Goal: Complete application form

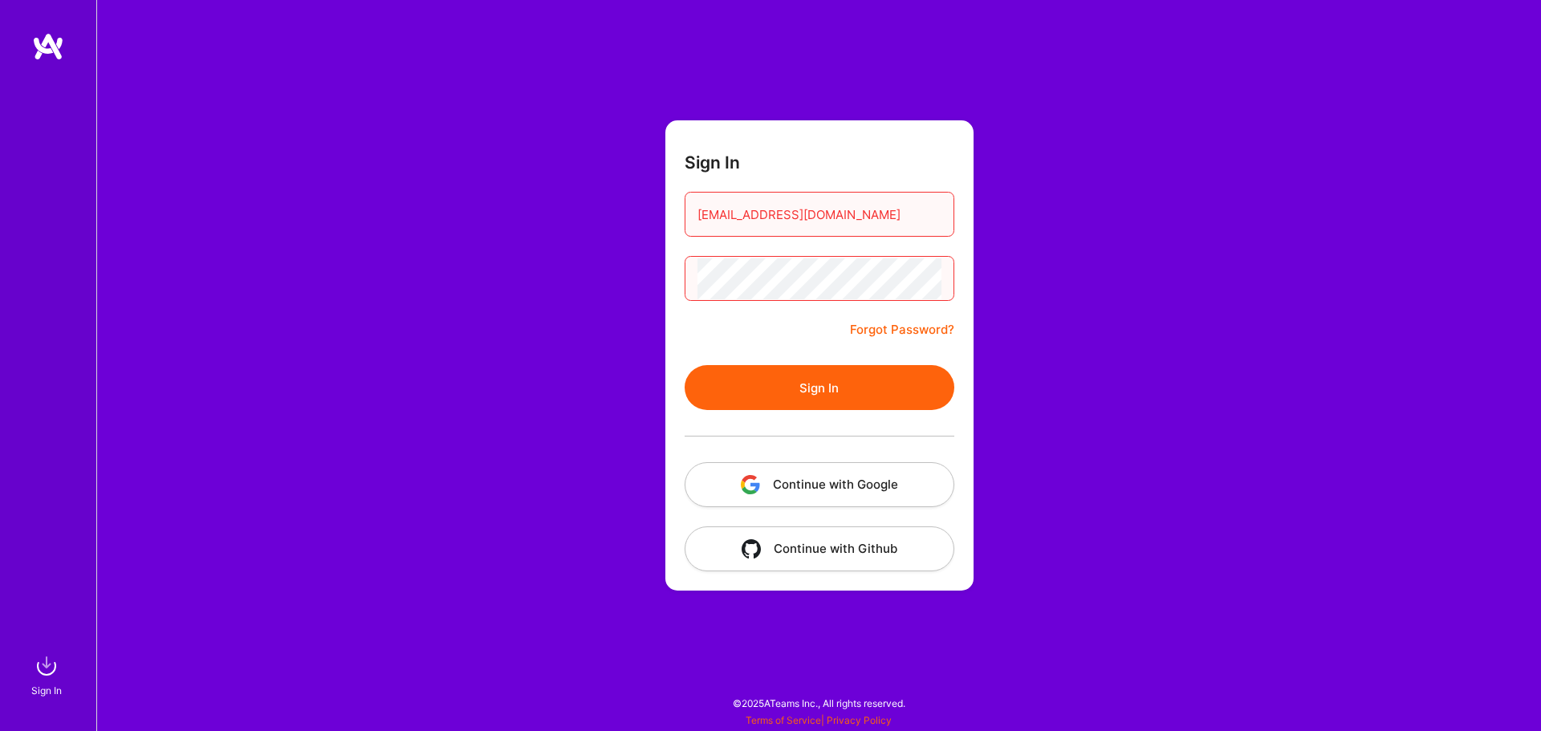
click at [880, 377] on button "Sign In" at bounding box center [820, 387] width 270 height 45
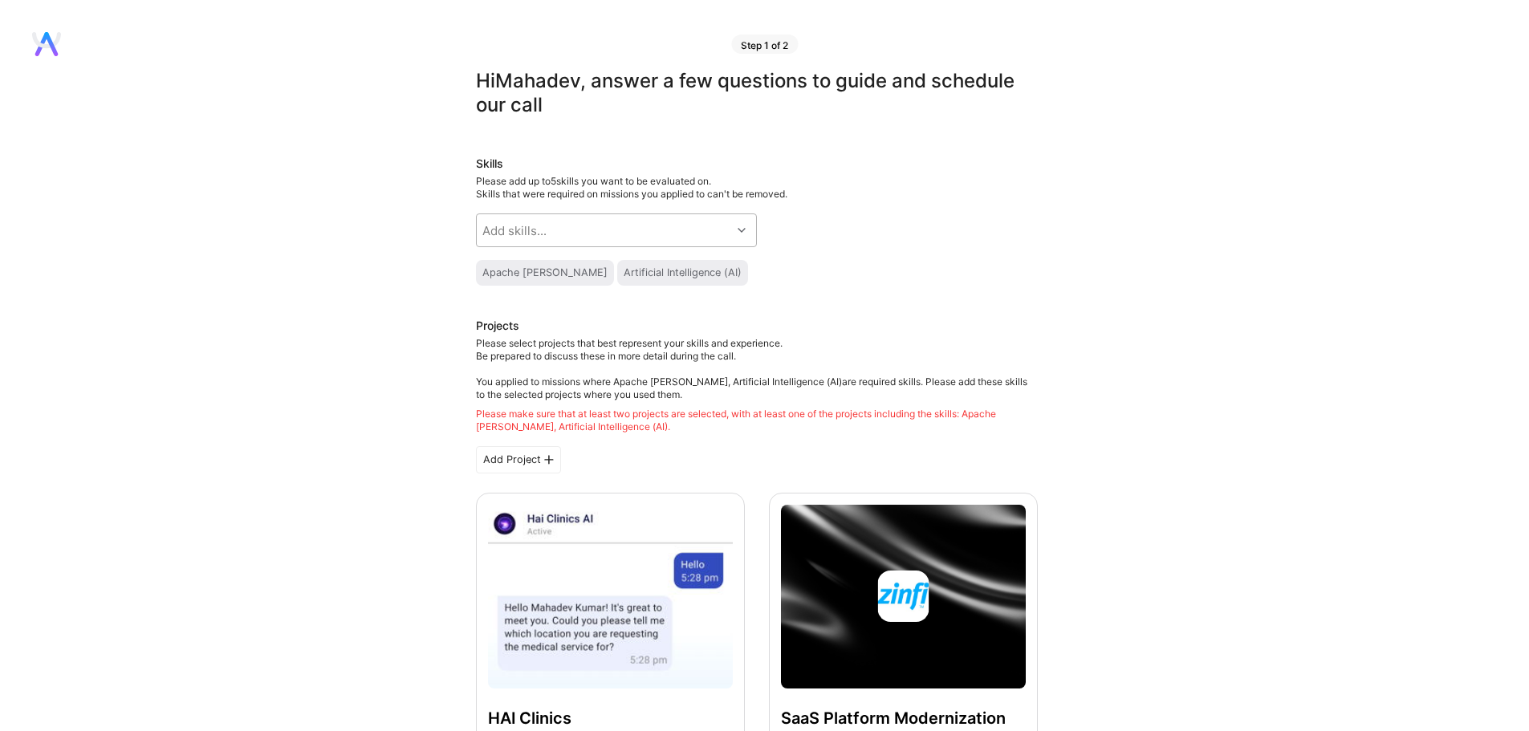
click at [752, 233] on div at bounding box center [743, 230] width 25 height 21
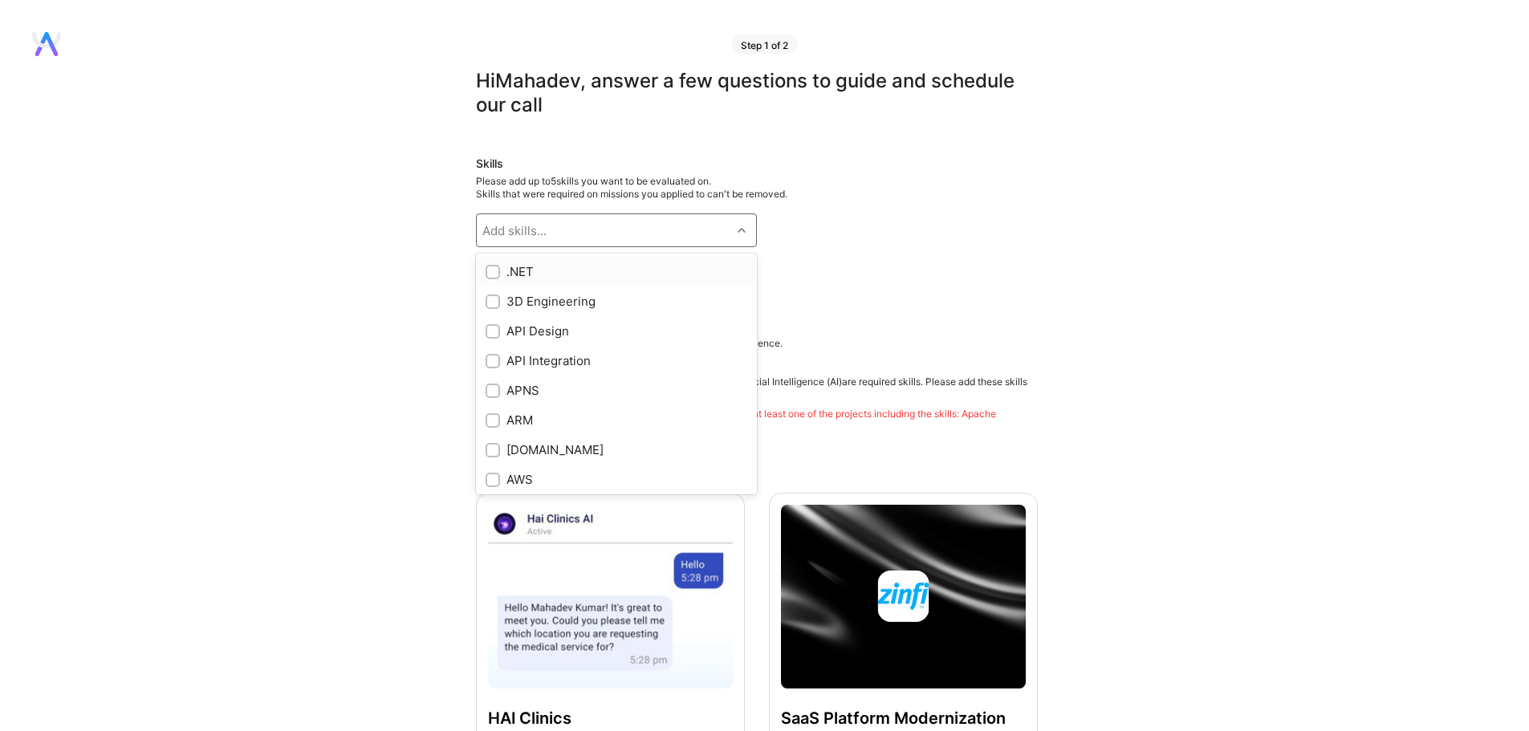
click at [497, 268] on input "checkbox" at bounding box center [494, 272] width 11 height 11
checkbox input "true"
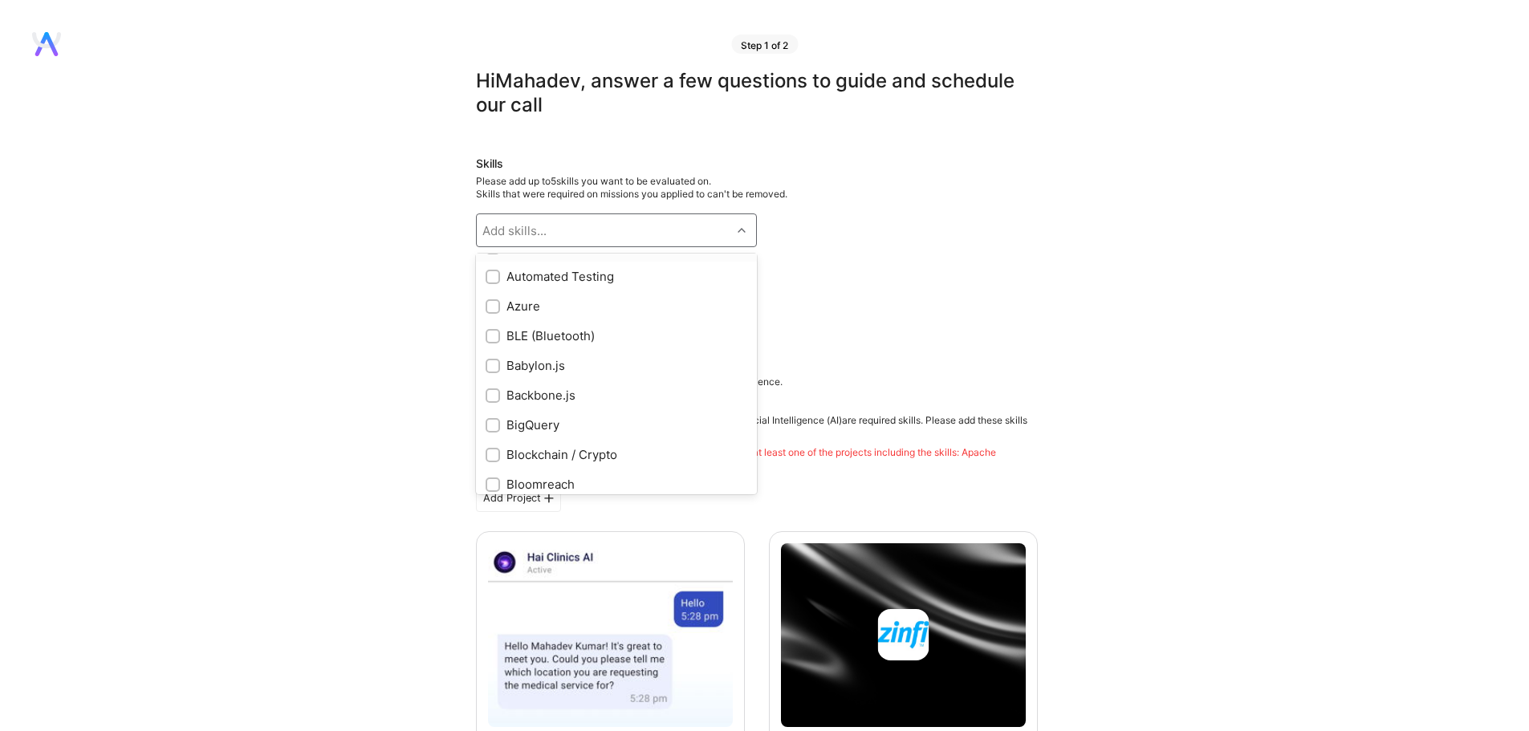
scroll to position [1204, 0]
click at [499, 284] on div at bounding box center [493, 286] width 14 height 14
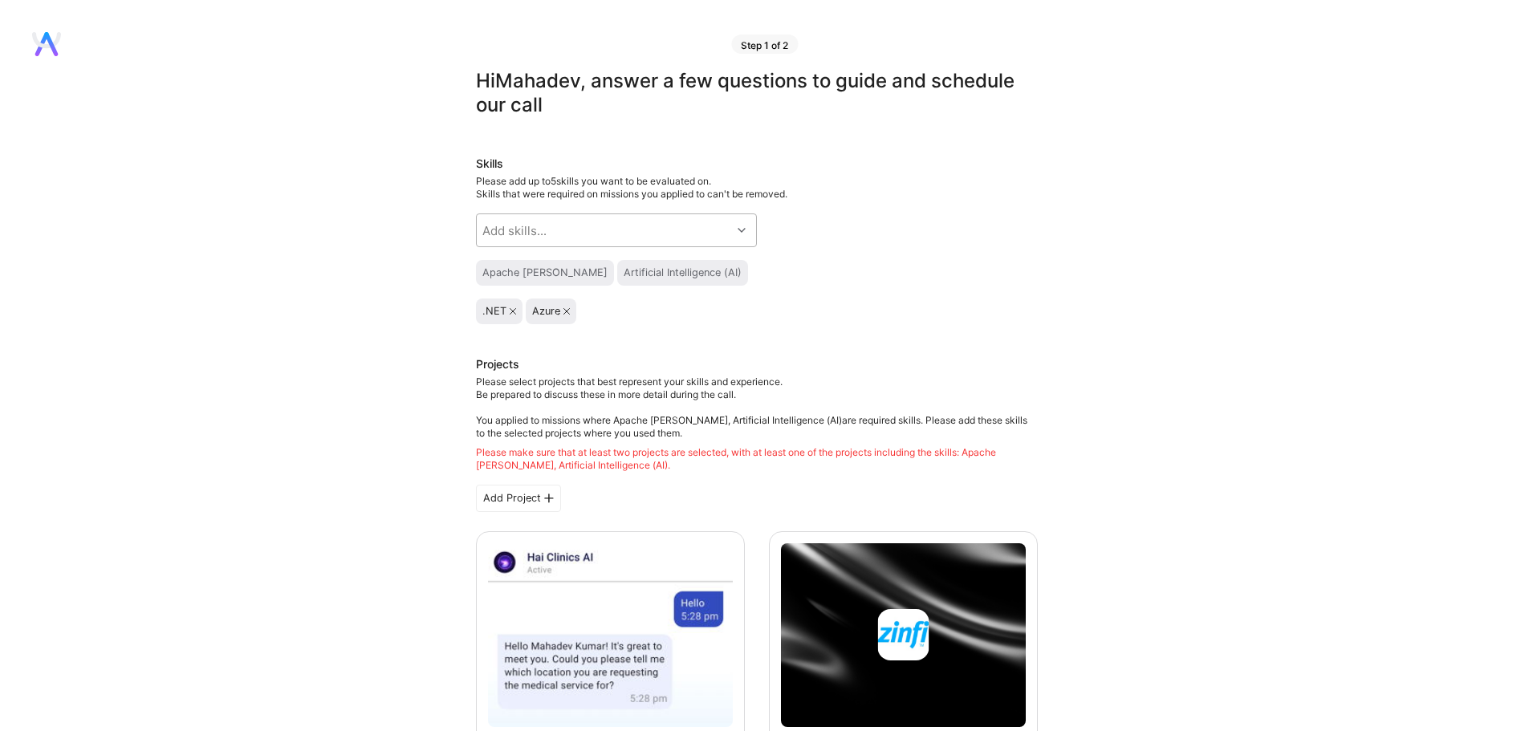
click at [654, 242] on div "Add skills..." at bounding box center [604, 230] width 254 height 32
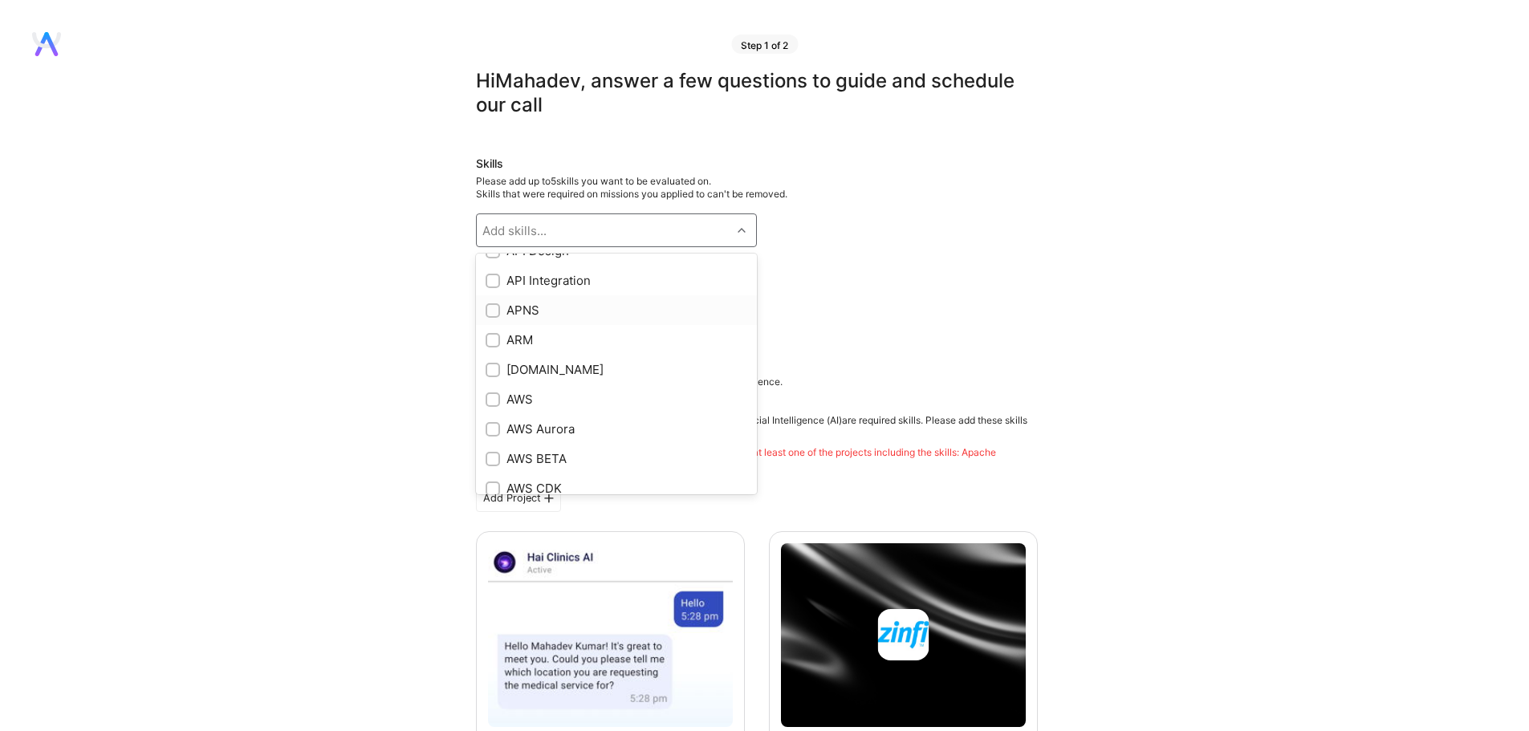
scroll to position [0, 0]
click at [492, 324] on div at bounding box center [493, 331] width 14 height 14
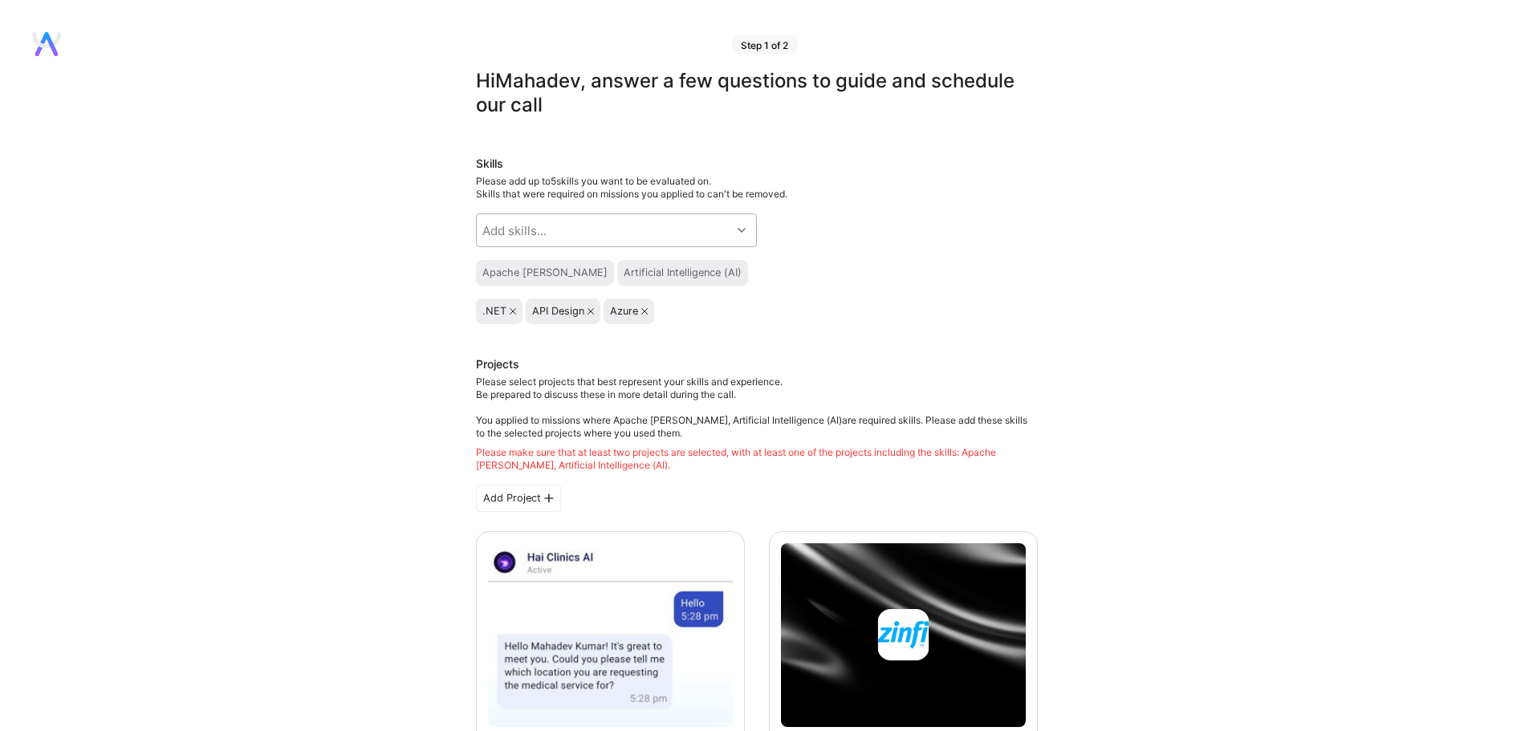
click at [656, 220] on div "Add skills..." at bounding box center [604, 230] width 254 height 32
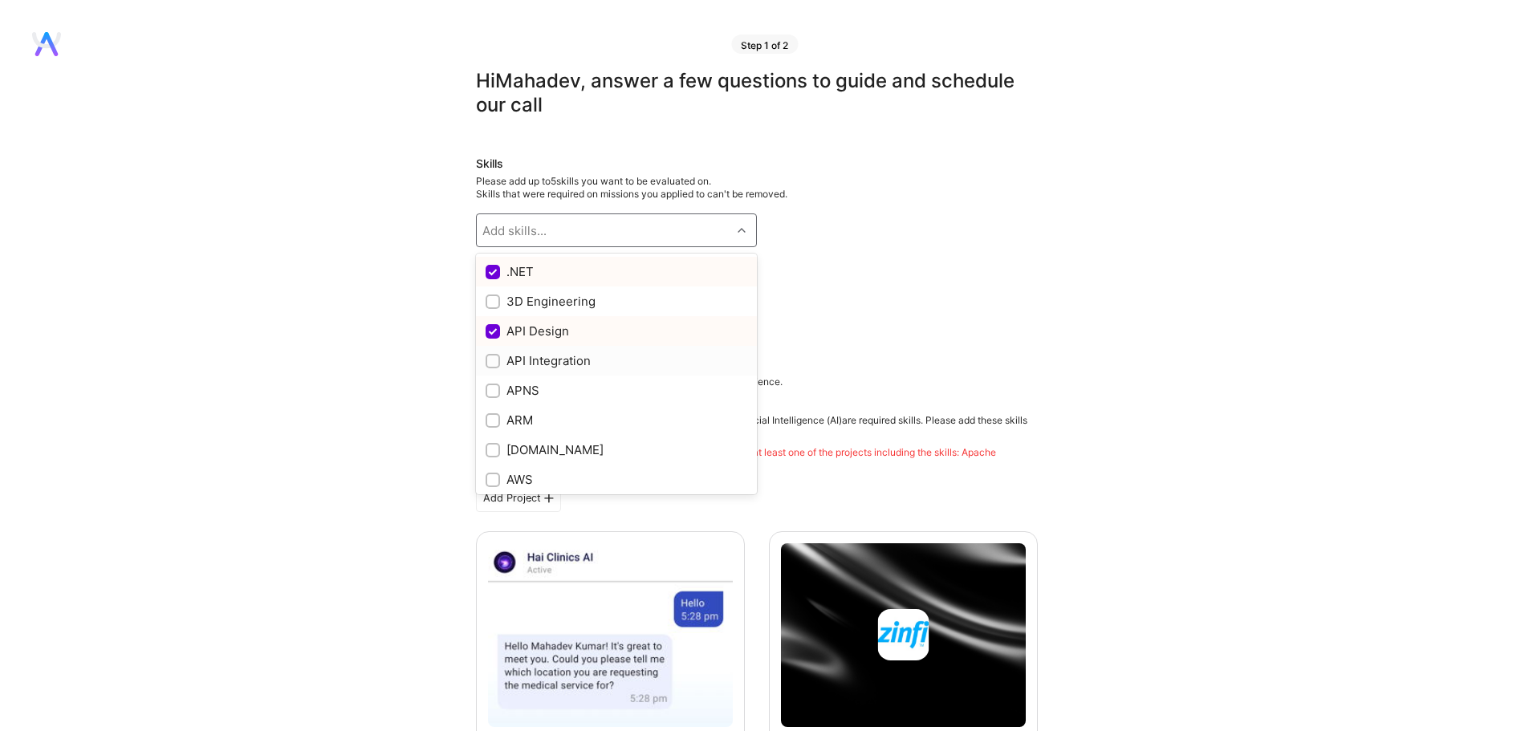
click at [562, 360] on div "API Integration" at bounding box center [617, 360] width 262 height 17
checkbox input "true"
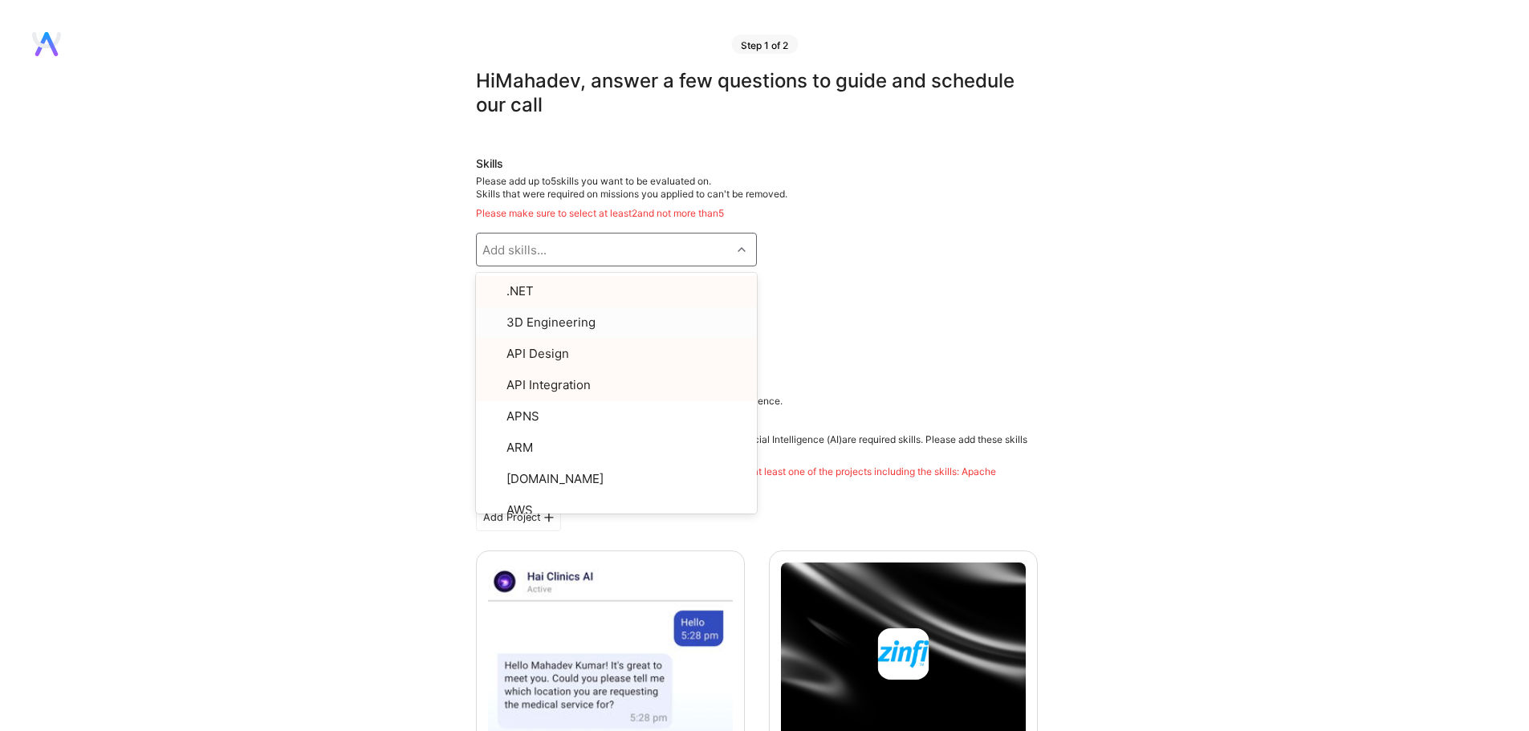
click at [844, 294] on div "Apache [PERSON_NAME] Artificial Intelligence (AI)" at bounding box center [757, 292] width 562 height 26
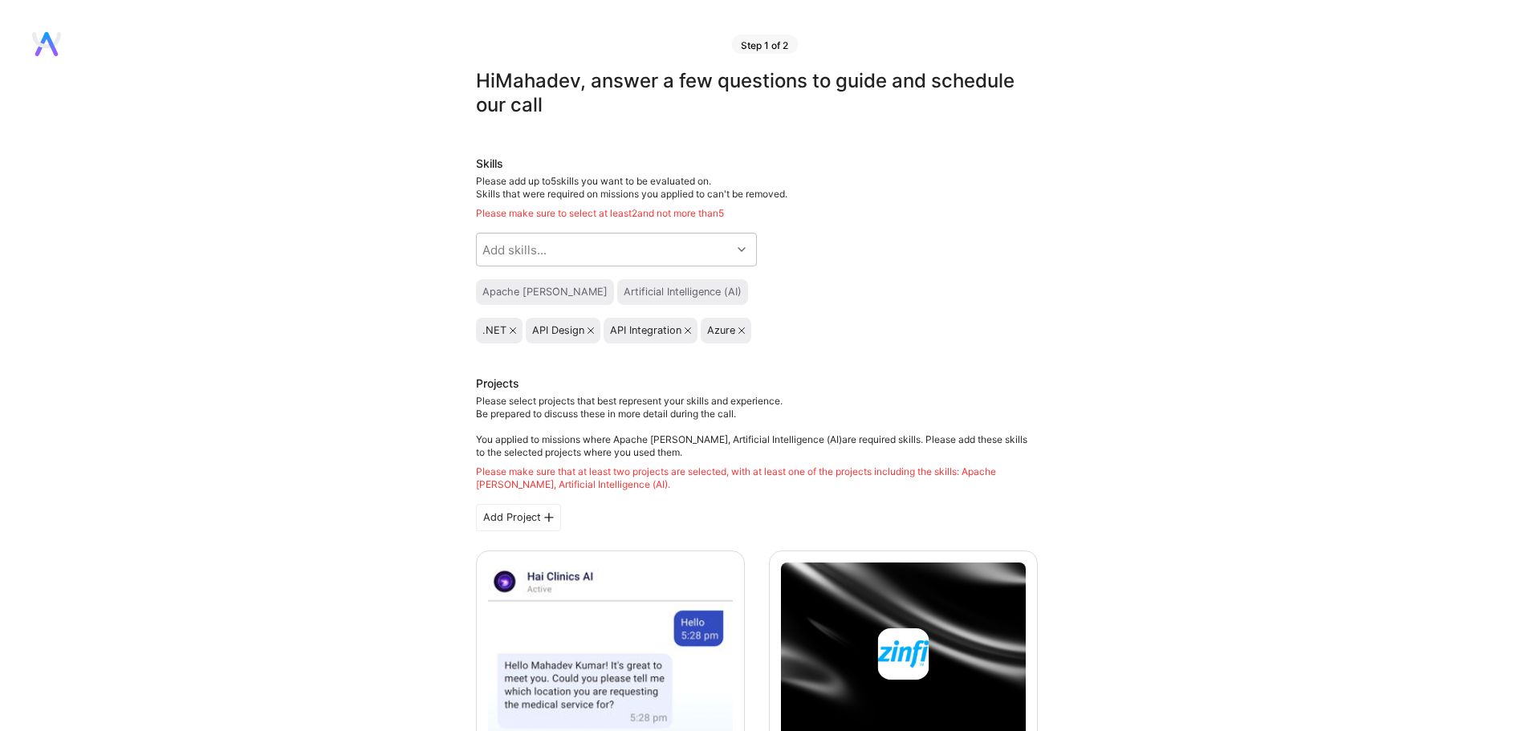
click at [545, 289] on div "Apache [PERSON_NAME]" at bounding box center [544, 292] width 125 height 13
click at [518, 301] on div "Apache [PERSON_NAME]" at bounding box center [545, 292] width 138 height 26
click at [642, 285] on div "Artificial Intelligence (AI)" at bounding box center [682, 292] width 131 height 26
click at [687, 325] on div "API Integration" at bounding box center [650, 330] width 81 height 13
click at [688, 331] on icon at bounding box center [688, 330] width 6 height 6
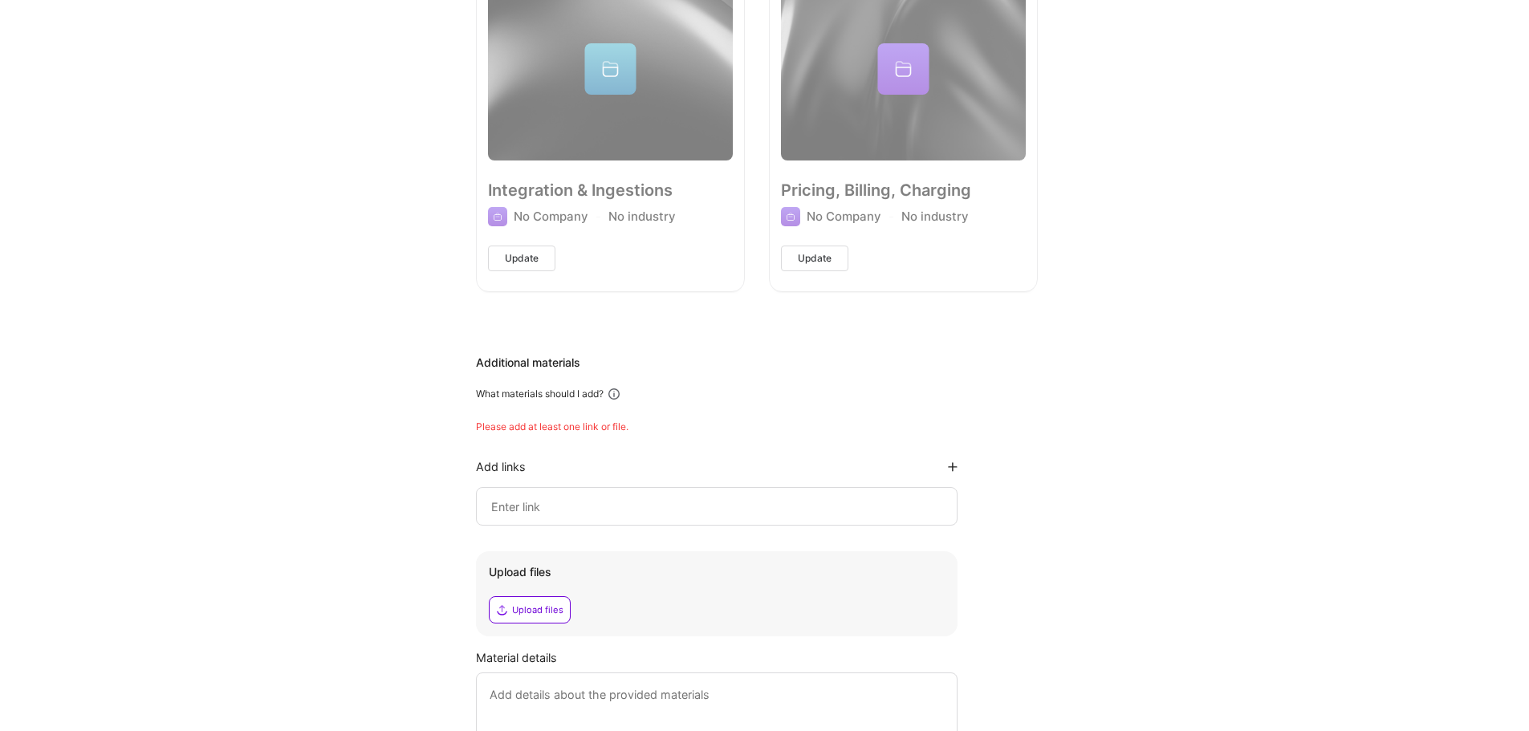
scroll to position [1877, 0]
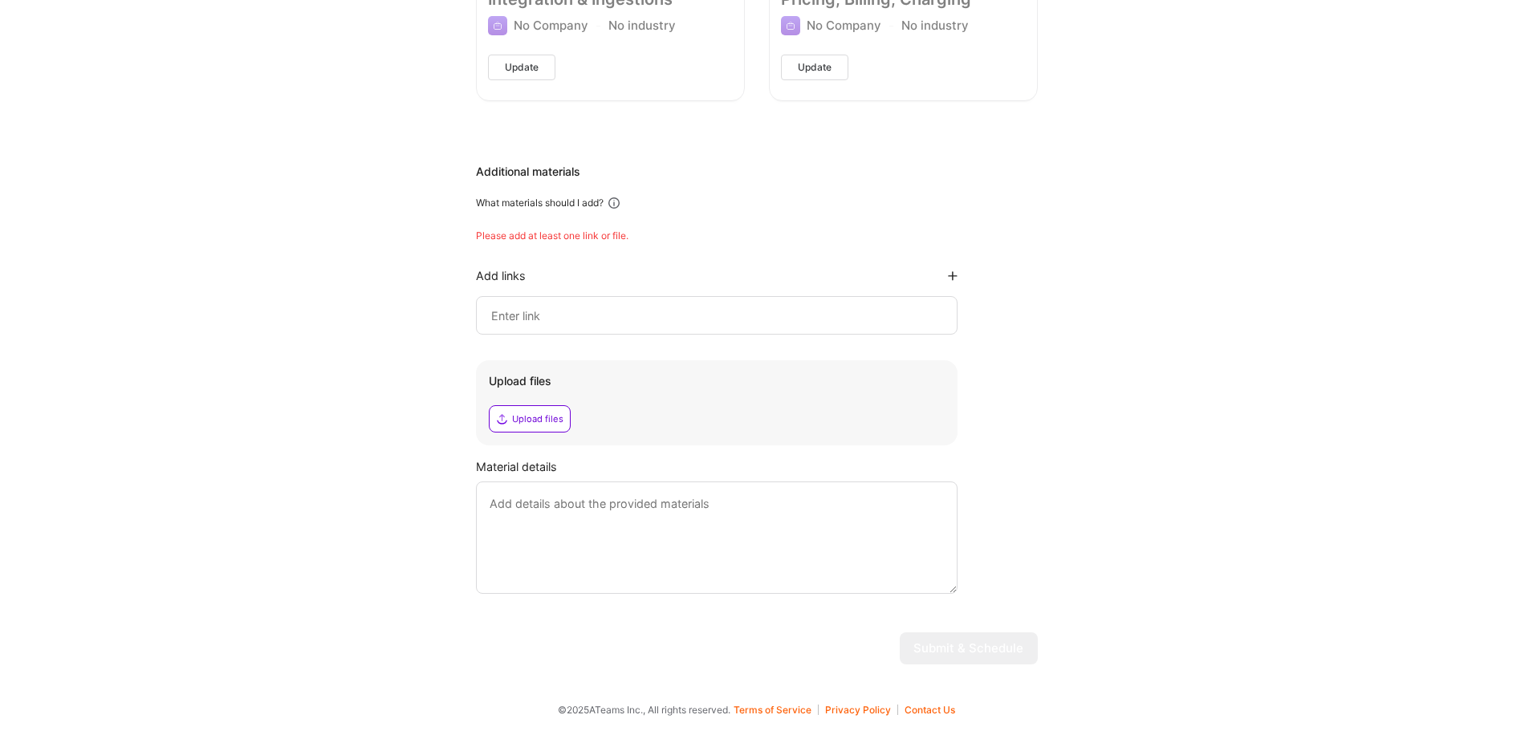
click at [684, 323] on input at bounding box center [717, 315] width 454 height 19
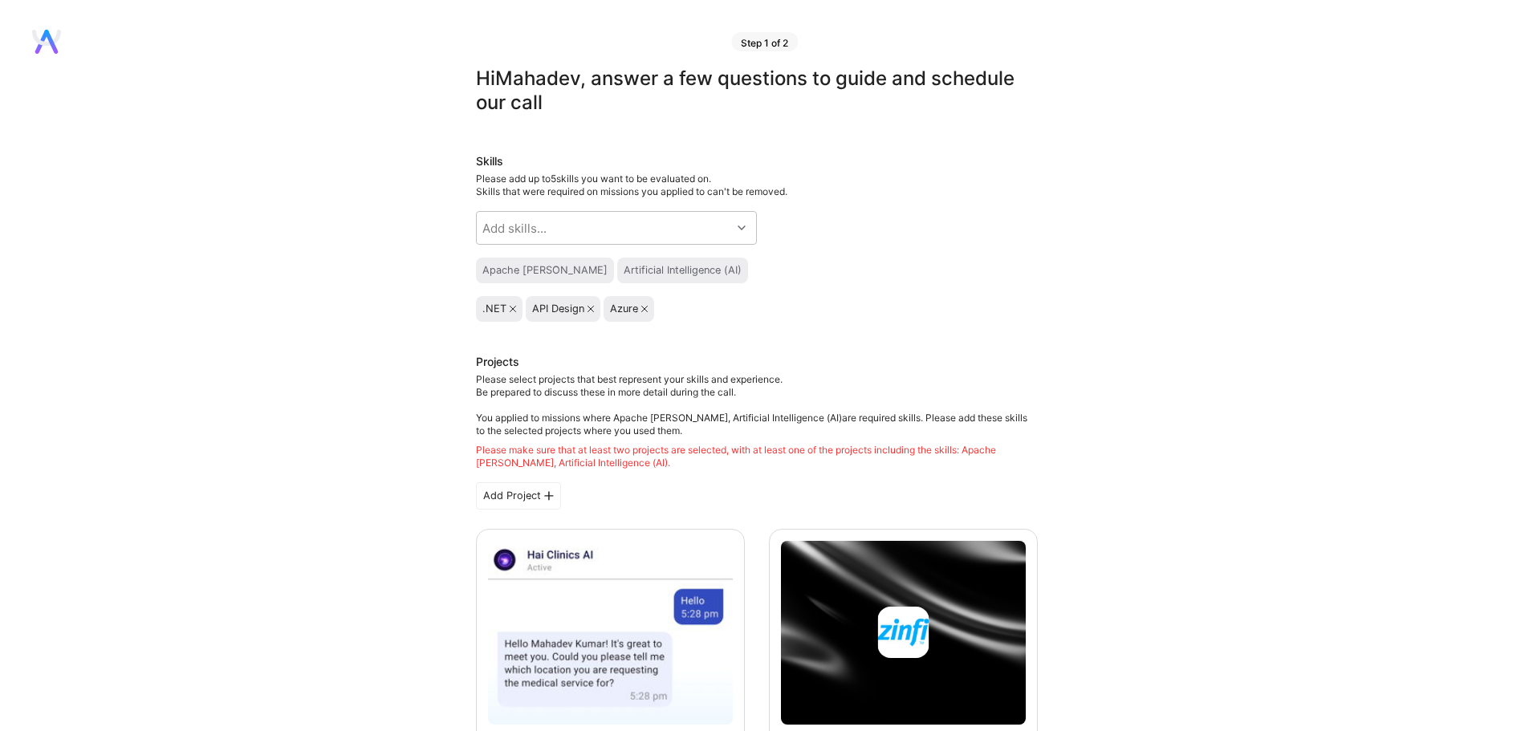
scroll to position [0, 0]
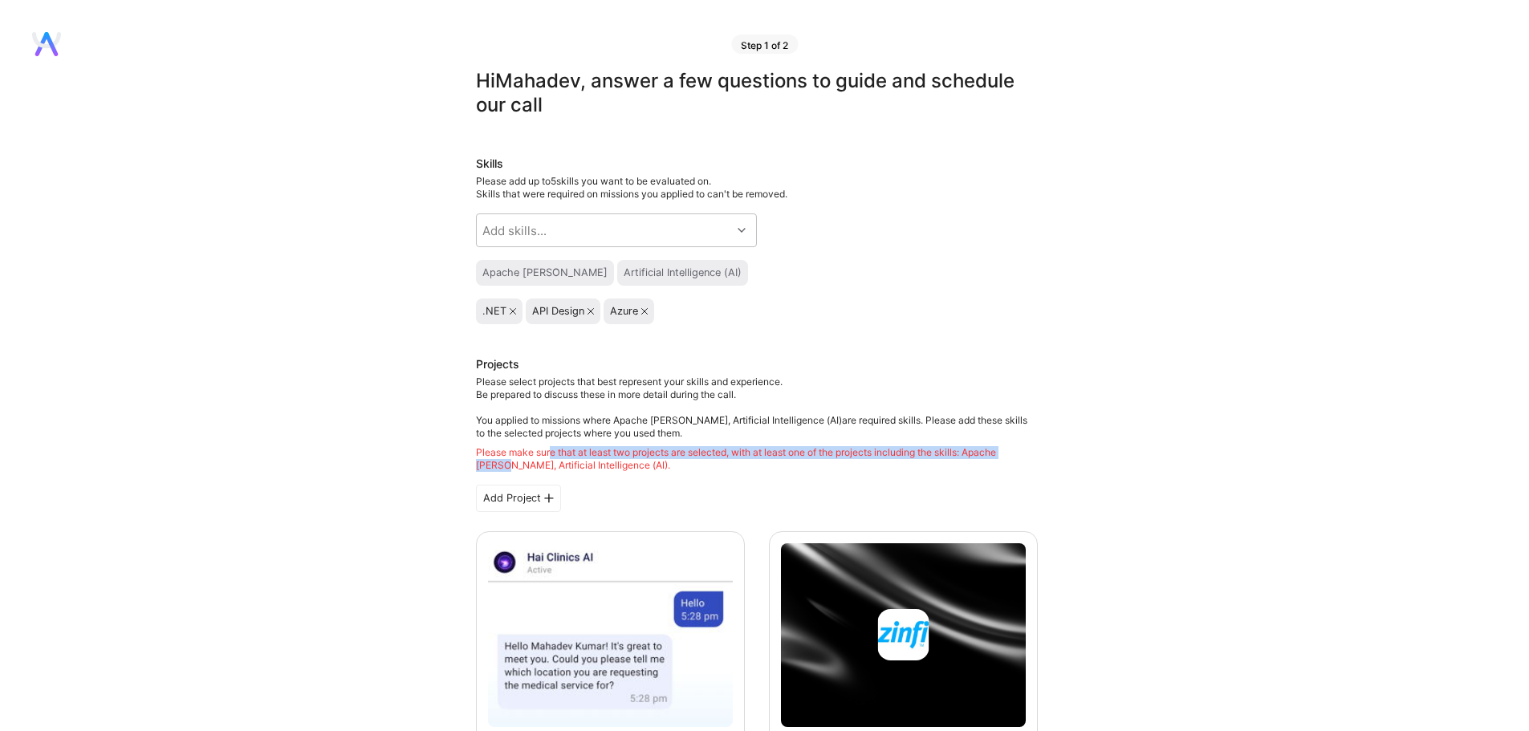
drag, startPoint x: 551, startPoint y: 454, endPoint x: 1220, endPoint y: 454, distance: 668.6
click at [482, 437] on div "Please select projects that best represent your skills and experience. Be prepa…" at bounding box center [757, 424] width 562 height 96
drag, startPoint x: 470, startPoint y: 446, endPoint x: 705, endPoint y: 462, distance: 235.7
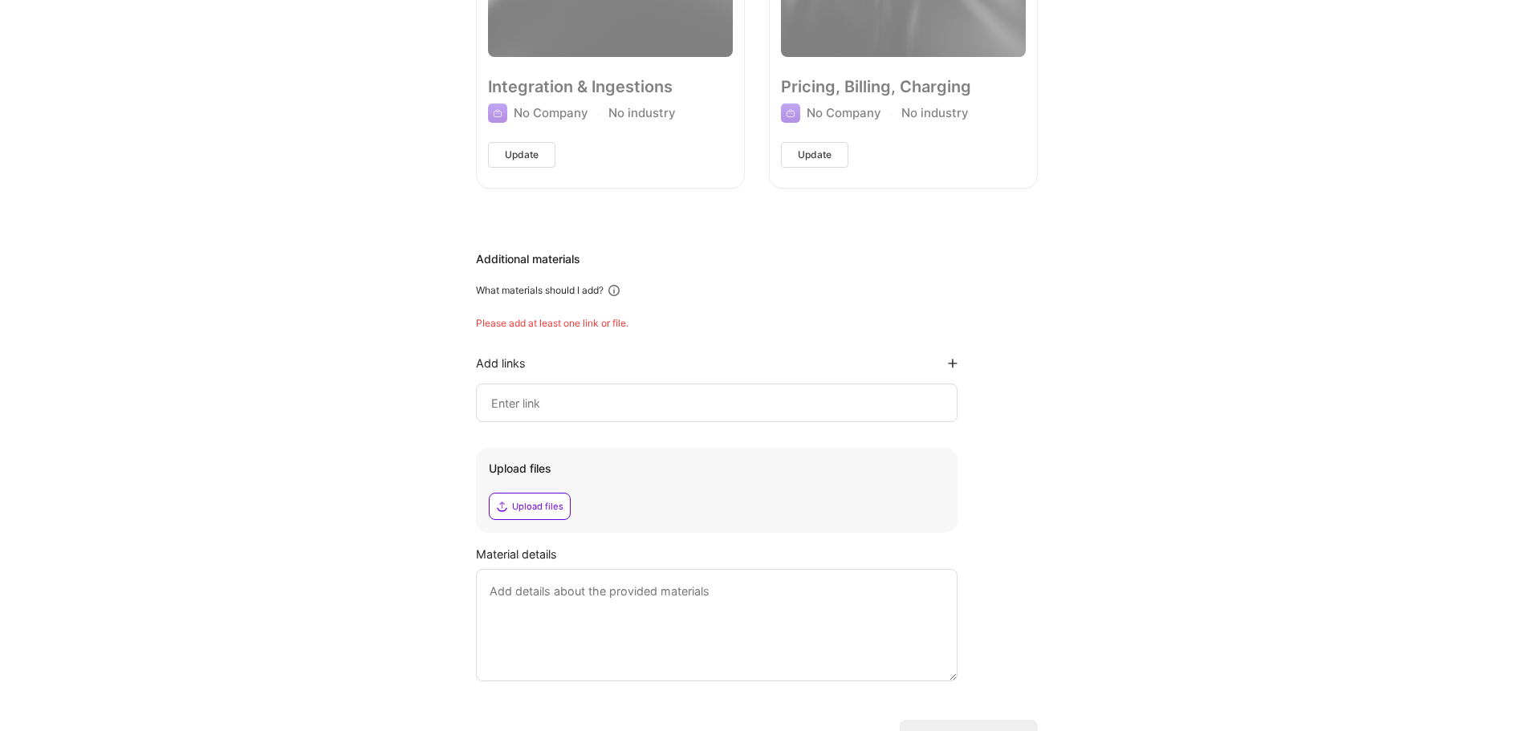
scroll to position [1877, 0]
